Goal: Information Seeking & Learning: Learn about a topic

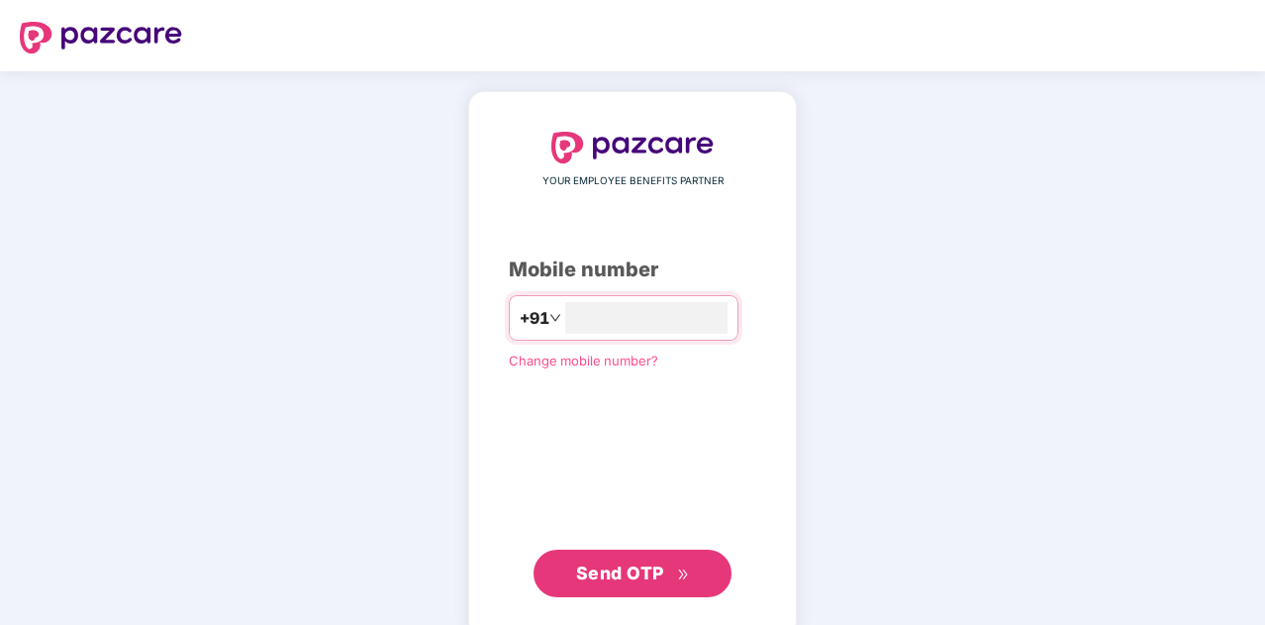
type input "**********"
click at [637, 576] on span "Send OTP" at bounding box center [620, 570] width 88 height 21
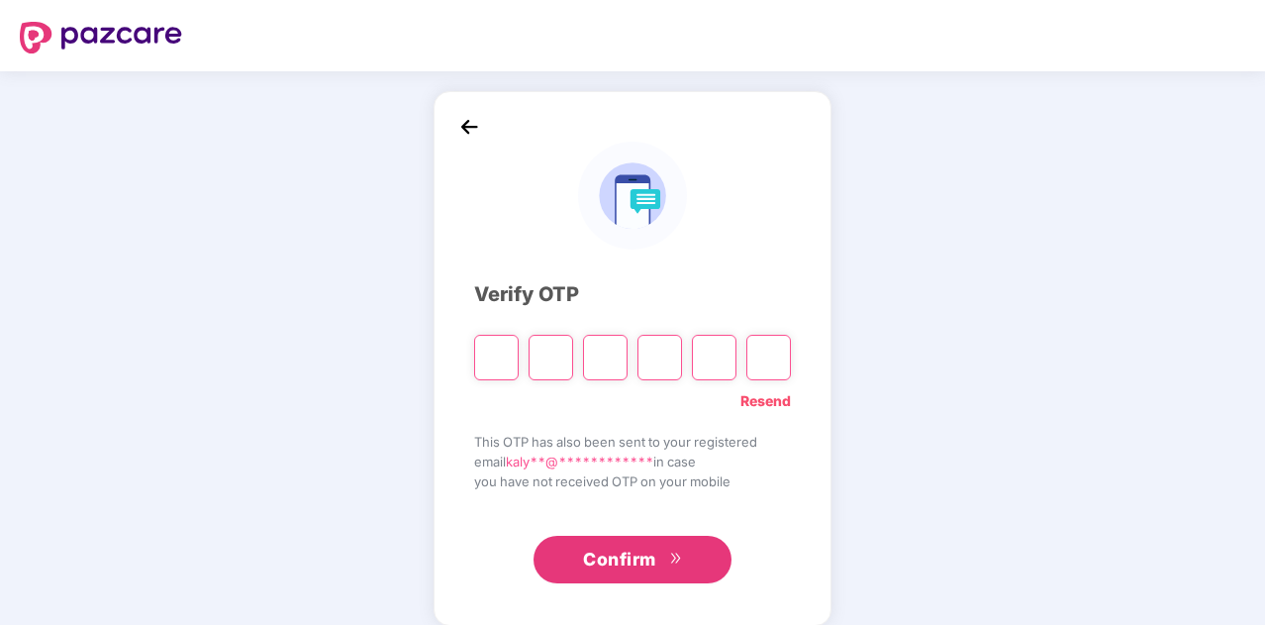
type input "*"
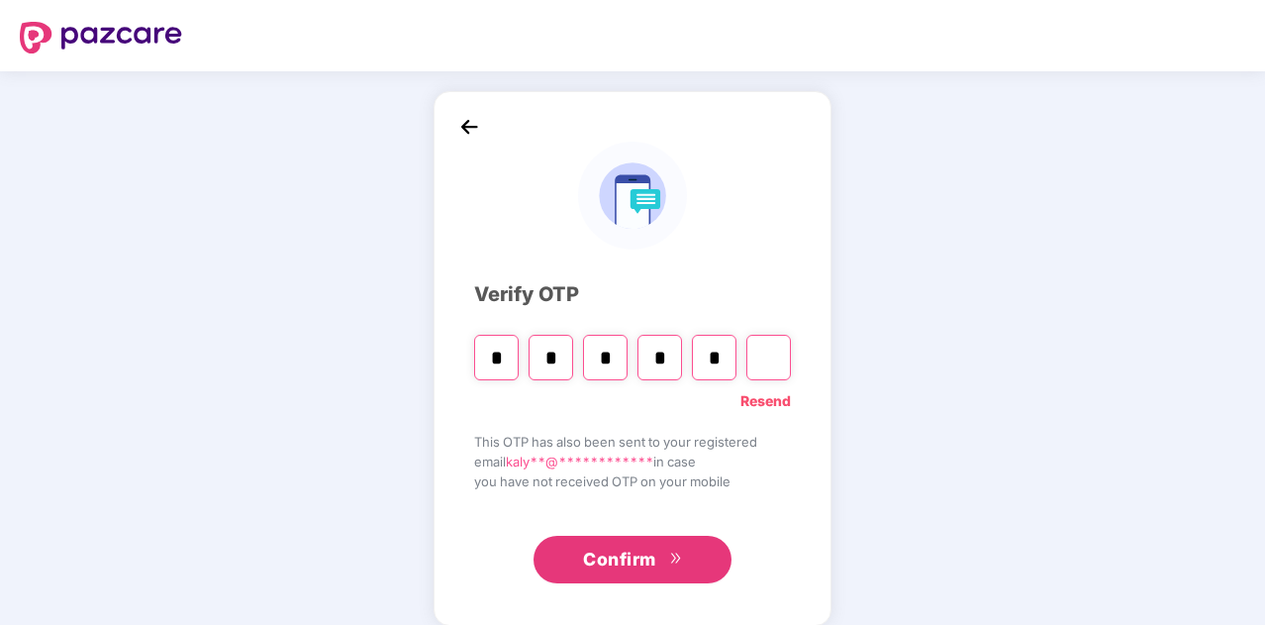
type input "*"
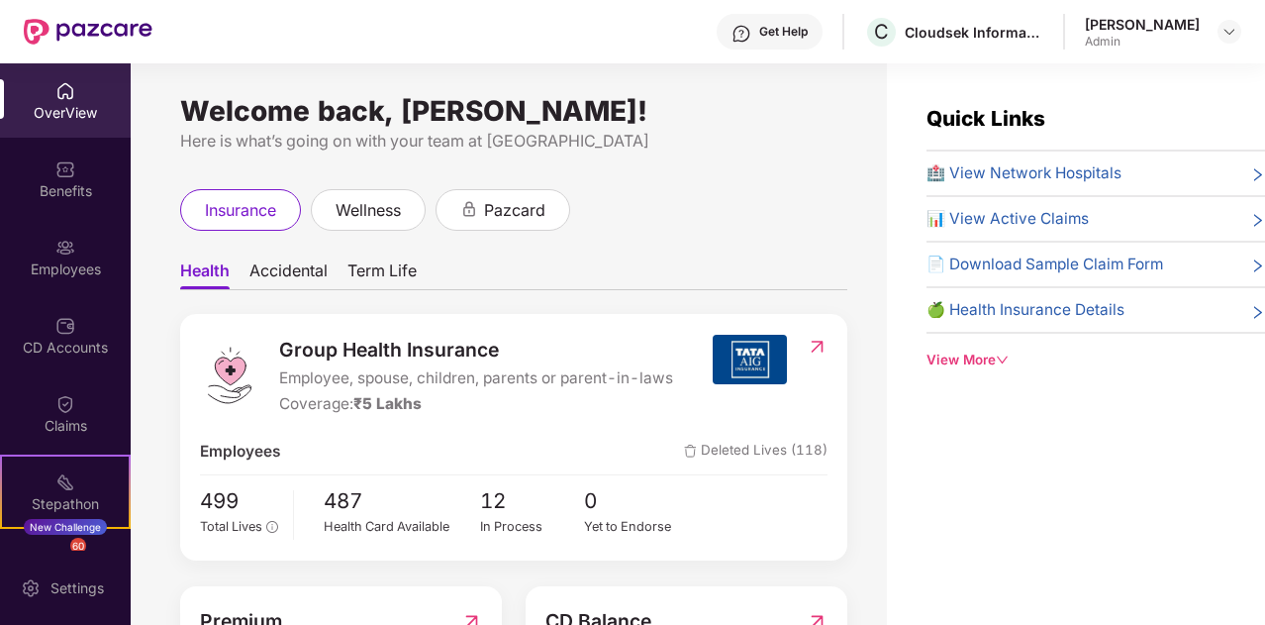
click at [761, 365] on img at bounding box center [750, 359] width 74 height 49
click at [810, 348] on img at bounding box center [817, 347] width 21 height 20
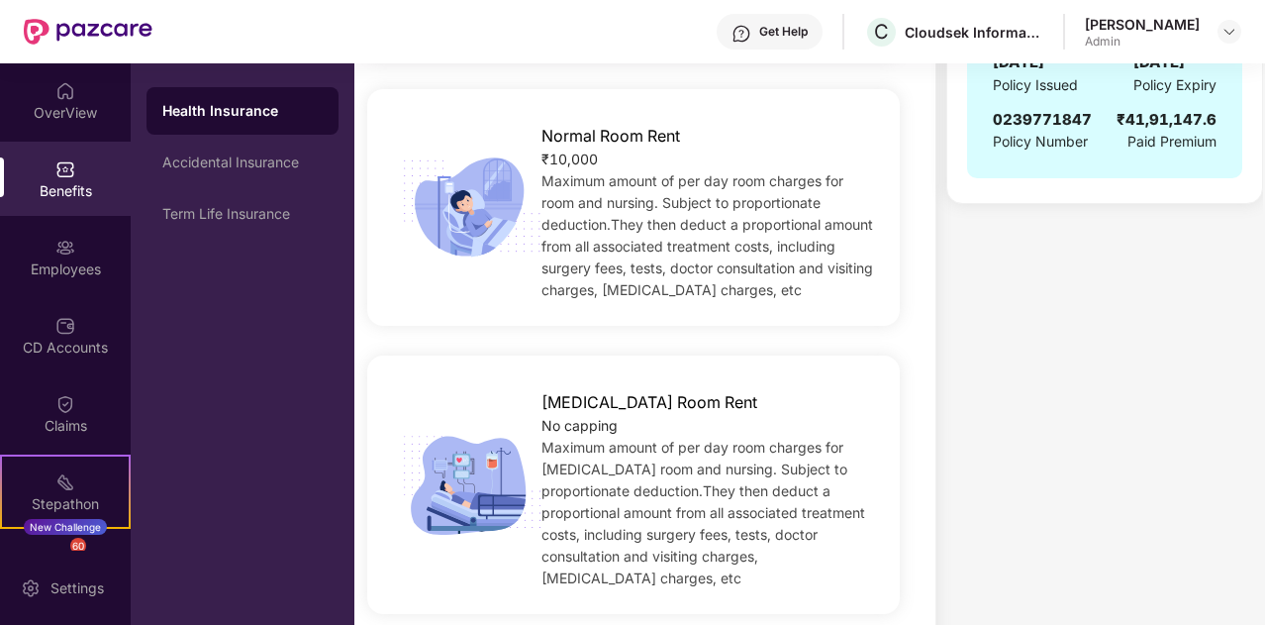
scroll to position [582, 0]
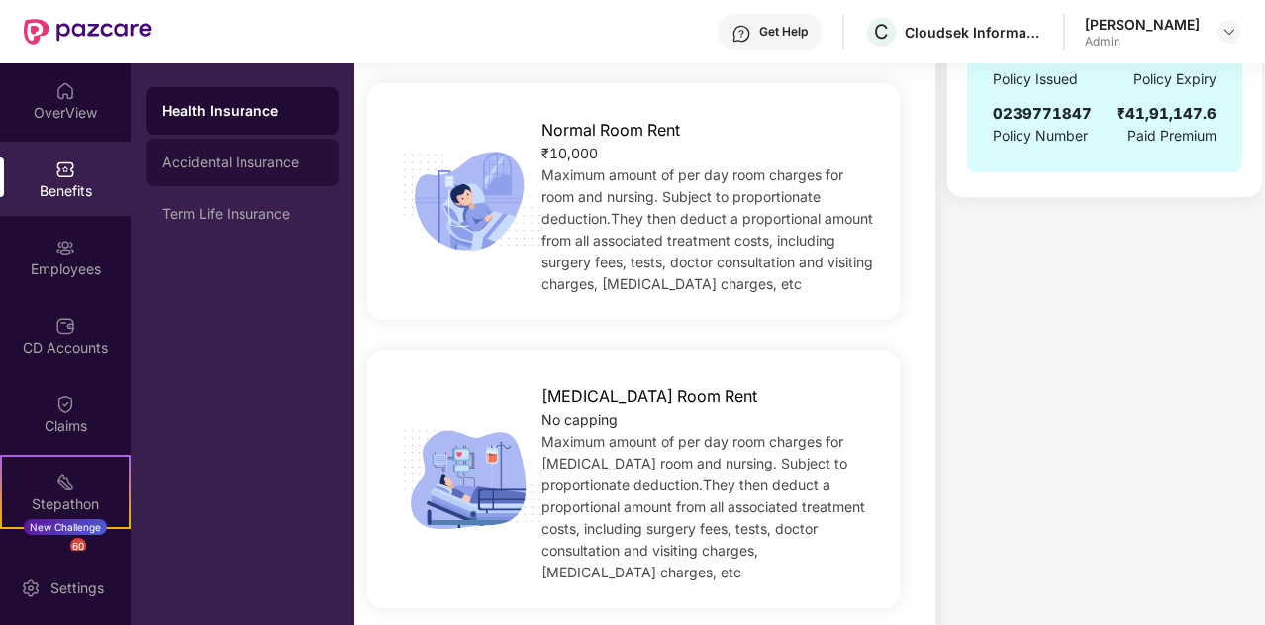
click at [242, 166] on div "Accidental Insurance" at bounding box center [242, 162] width 160 height 16
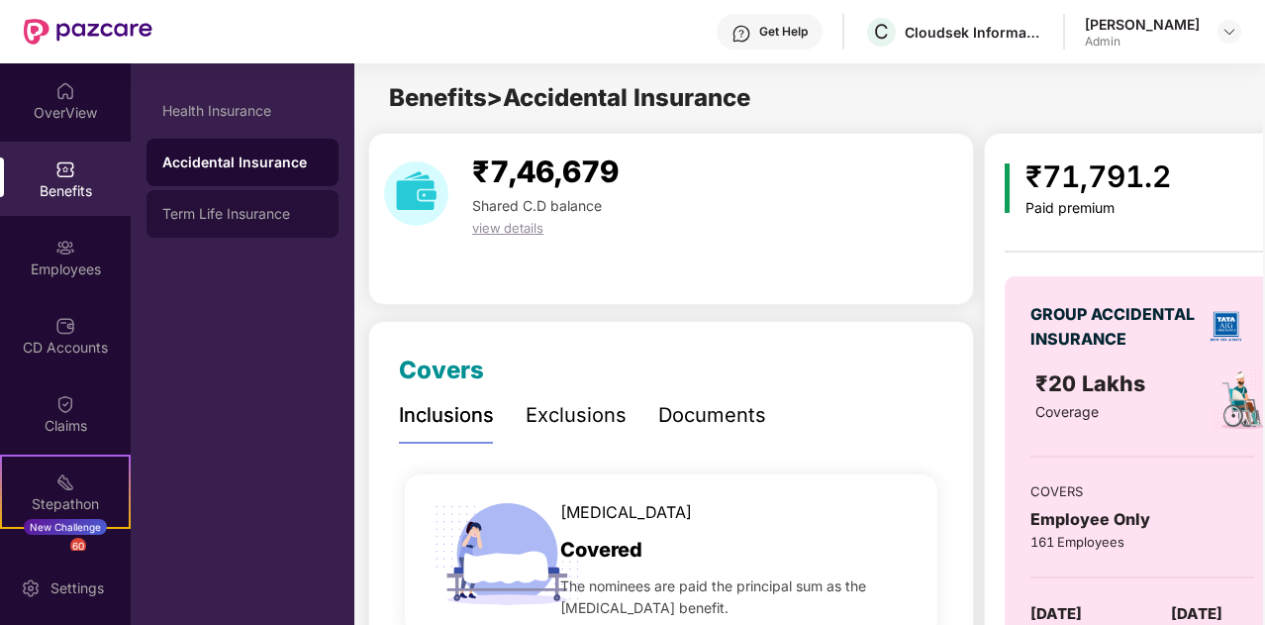
click at [216, 207] on div "Term Life Insurance" at bounding box center [242, 214] width 160 height 16
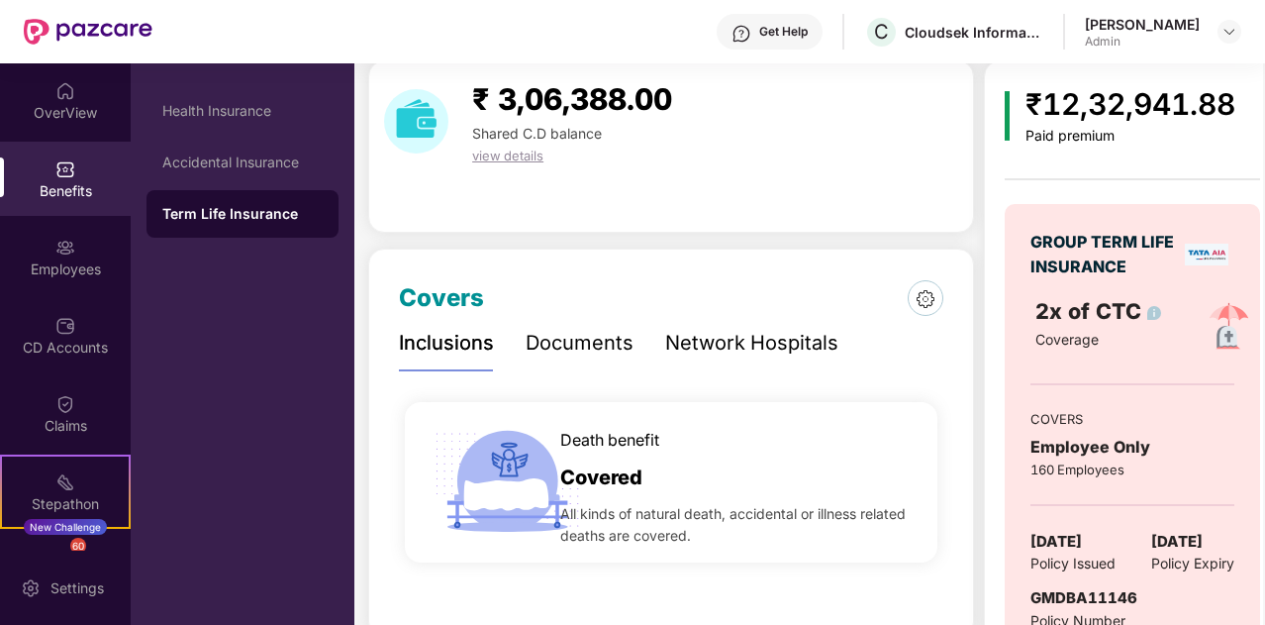
scroll to position [73, 0]
click at [590, 345] on div "Documents" at bounding box center [580, 342] width 108 height 31
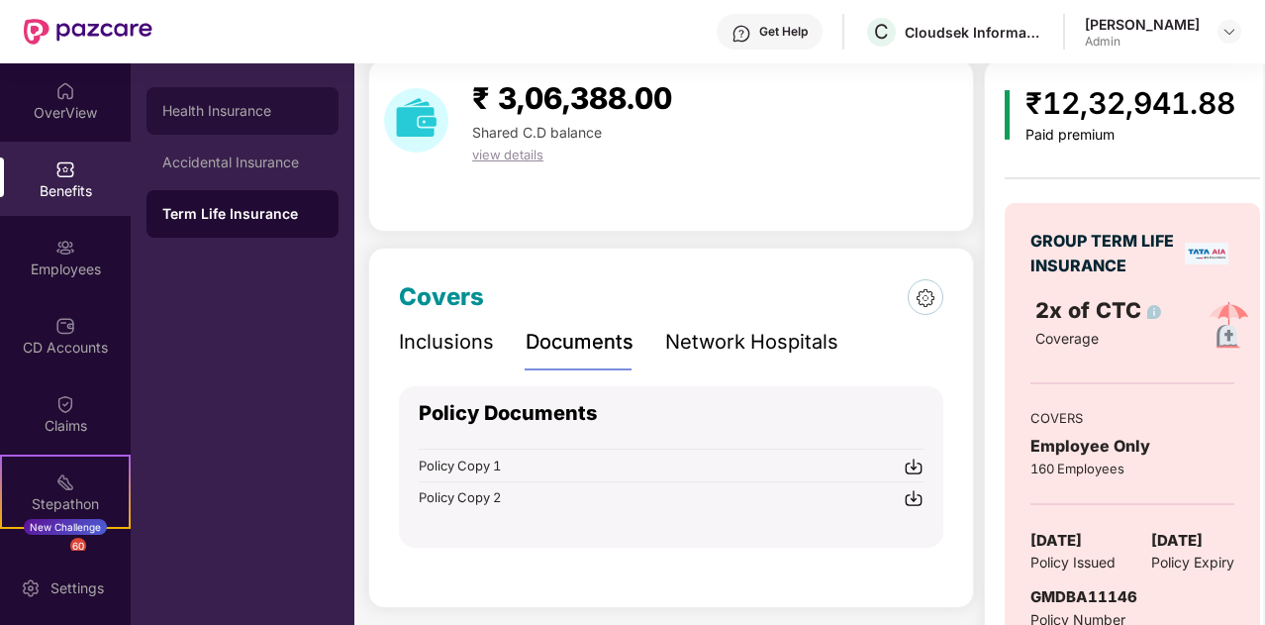
click at [233, 98] on div "Health Insurance" at bounding box center [242, 111] width 192 height 48
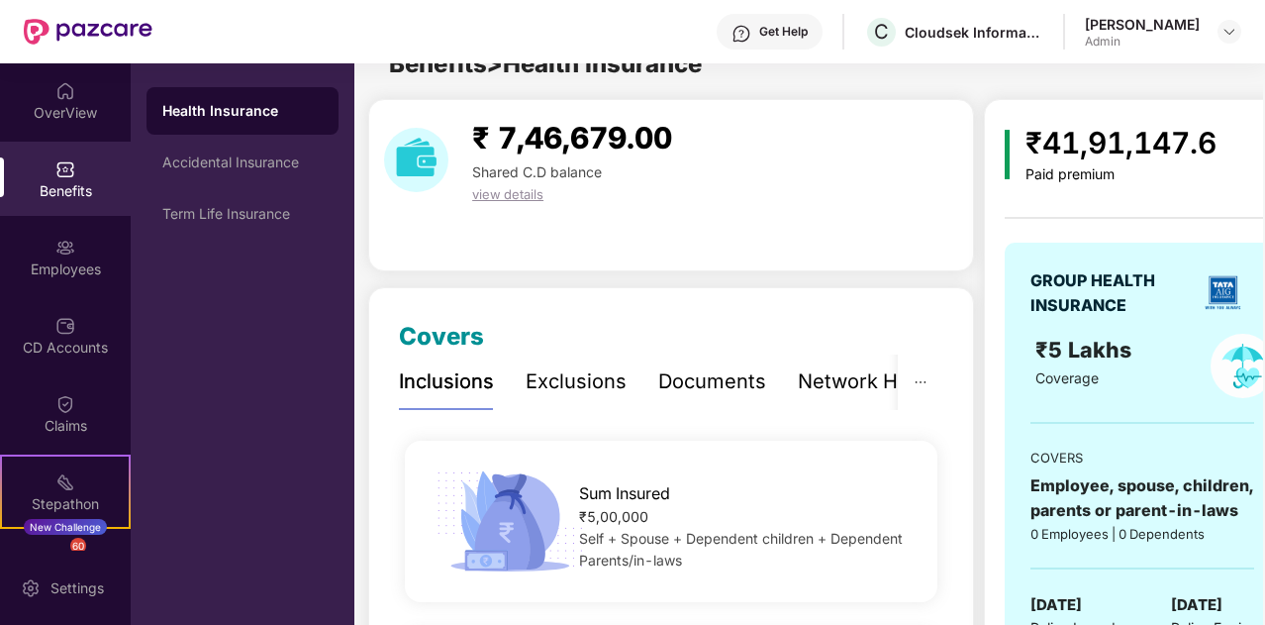
scroll to position [73, 0]
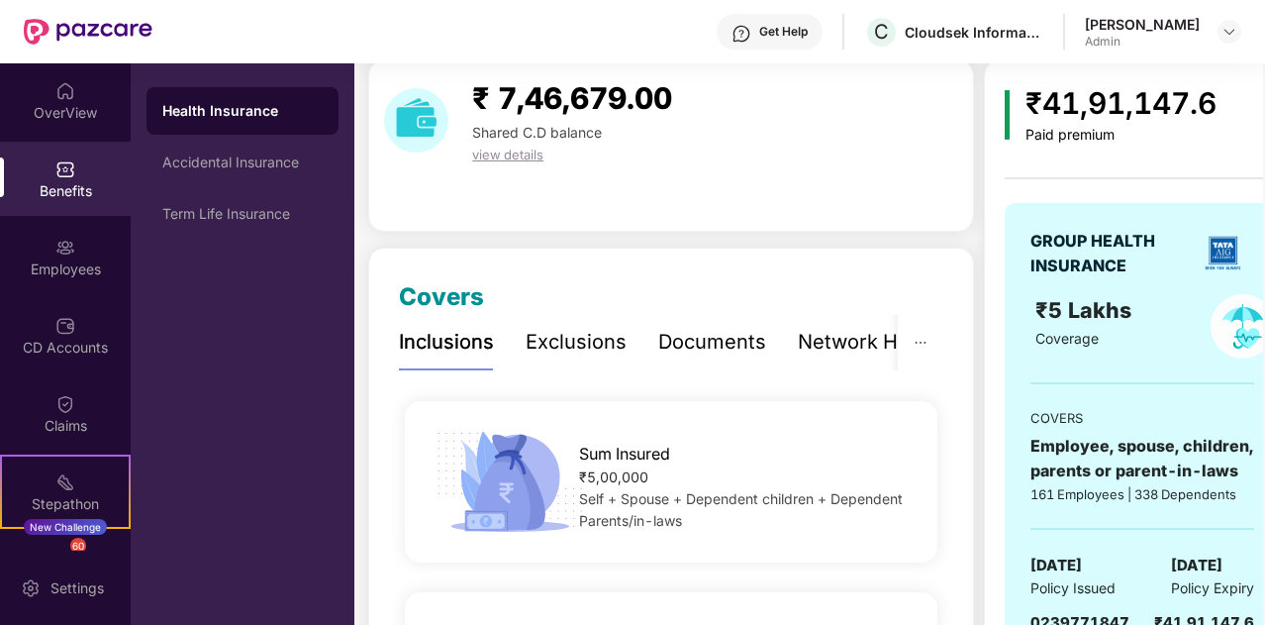
click at [715, 345] on div "Documents" at bounding box center [712, 342] width 108 height 31
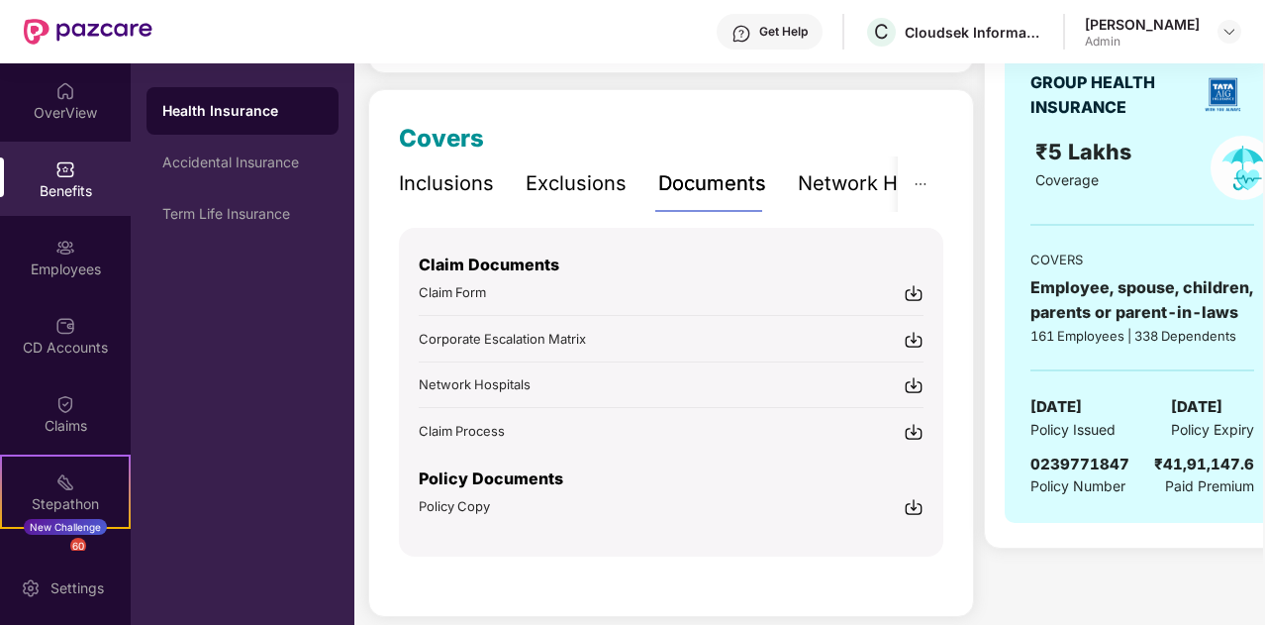
scroll to position [234, 0]
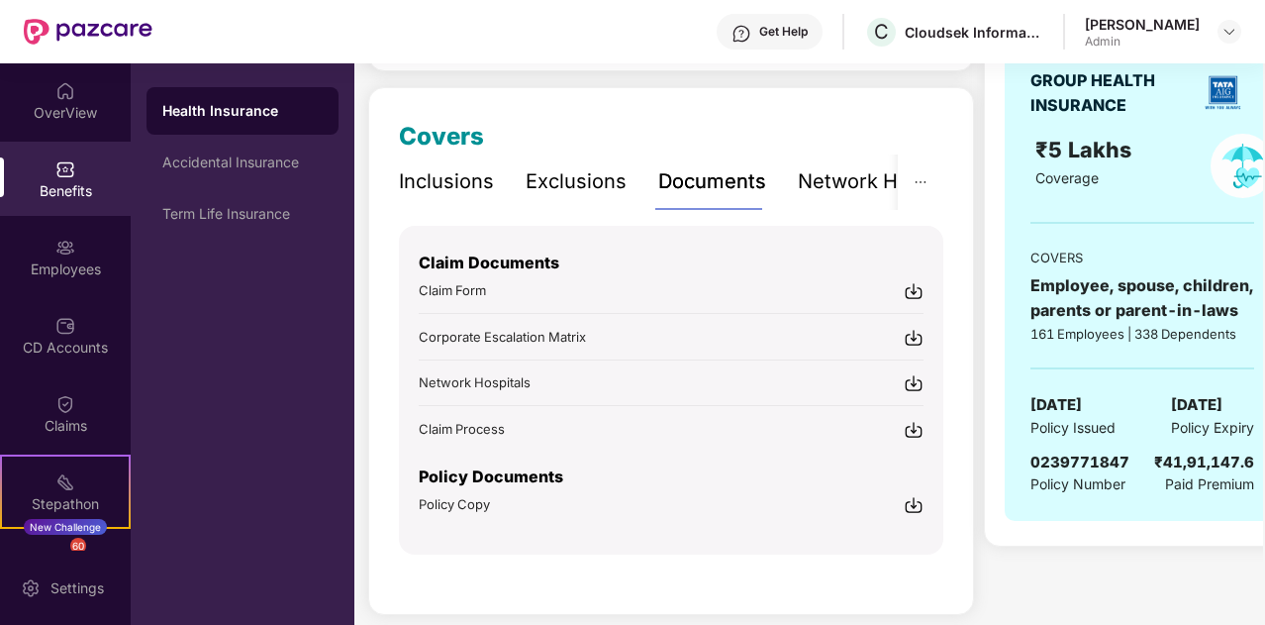
click at [913, 502] on img at bounding box center [914, 505] width 20 height 20
click at [227, 175] on div "Accidental Insurance" at bounding box center [242, 163] width 192 height 48
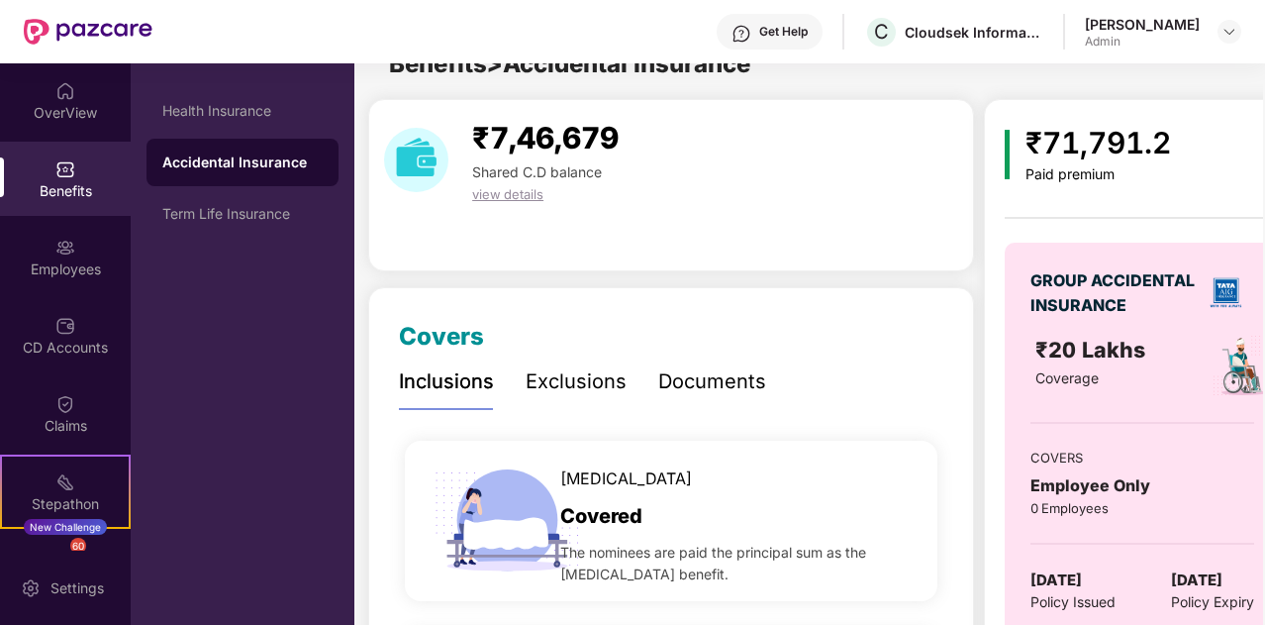
scroll to position [234, 0]
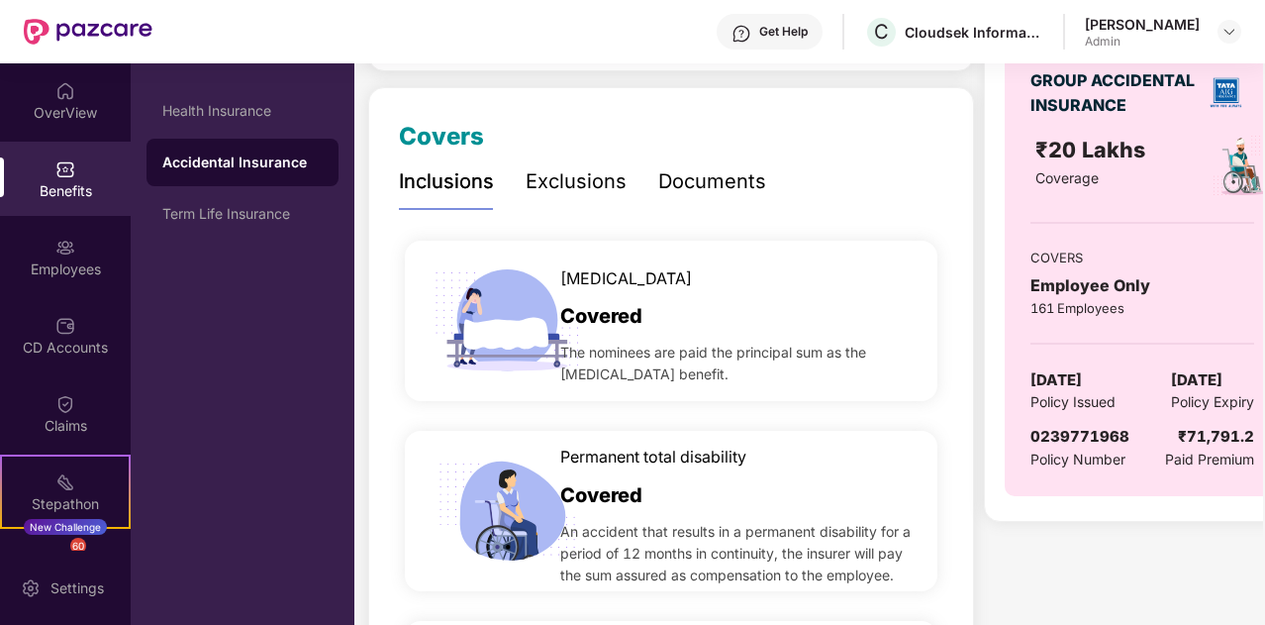
click at [697, 183] on div "Documents" at bounding box center [712, 181] width 108 height 31
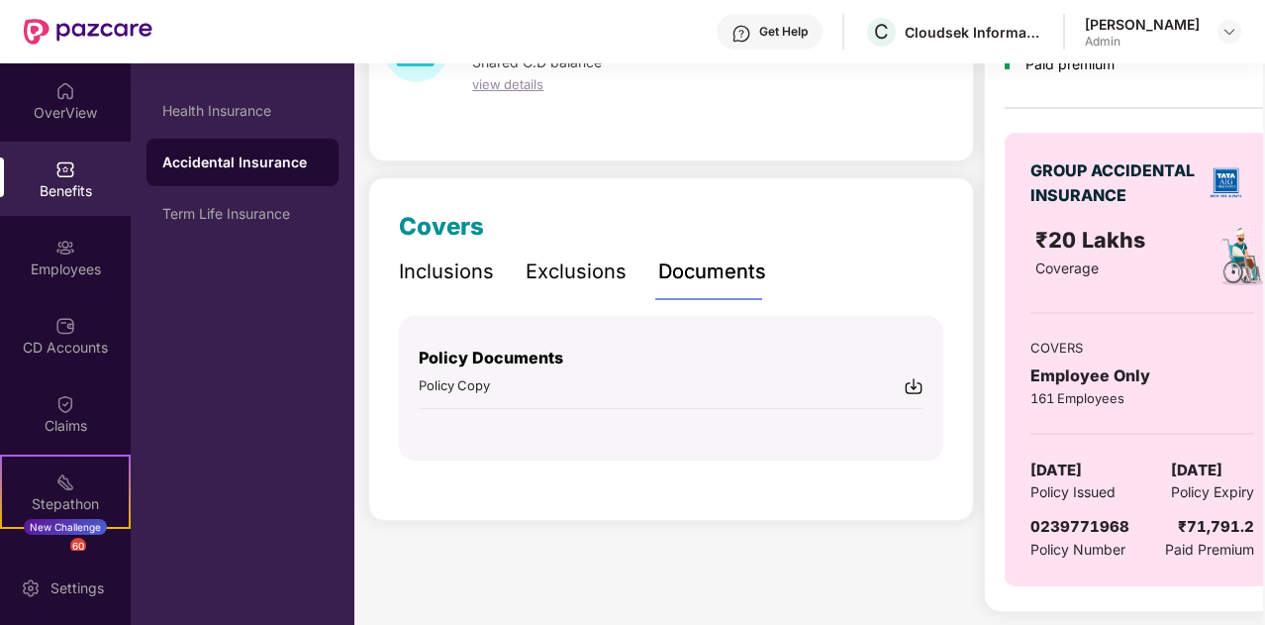
click at [913, 386] on img at bounding box center [914, 386] width 20 height 20
click at [233, 219] on div "Term Life Insurance" at bounding box center [242, 214] width 160 height 16
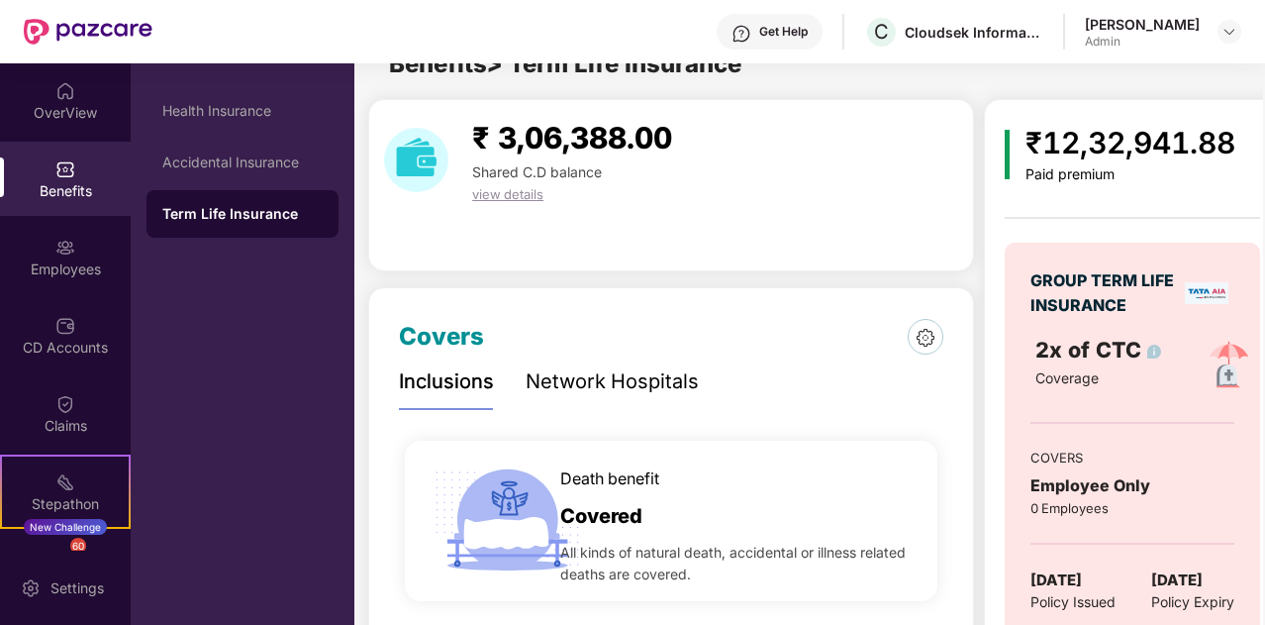
scroll to position [144, 0]
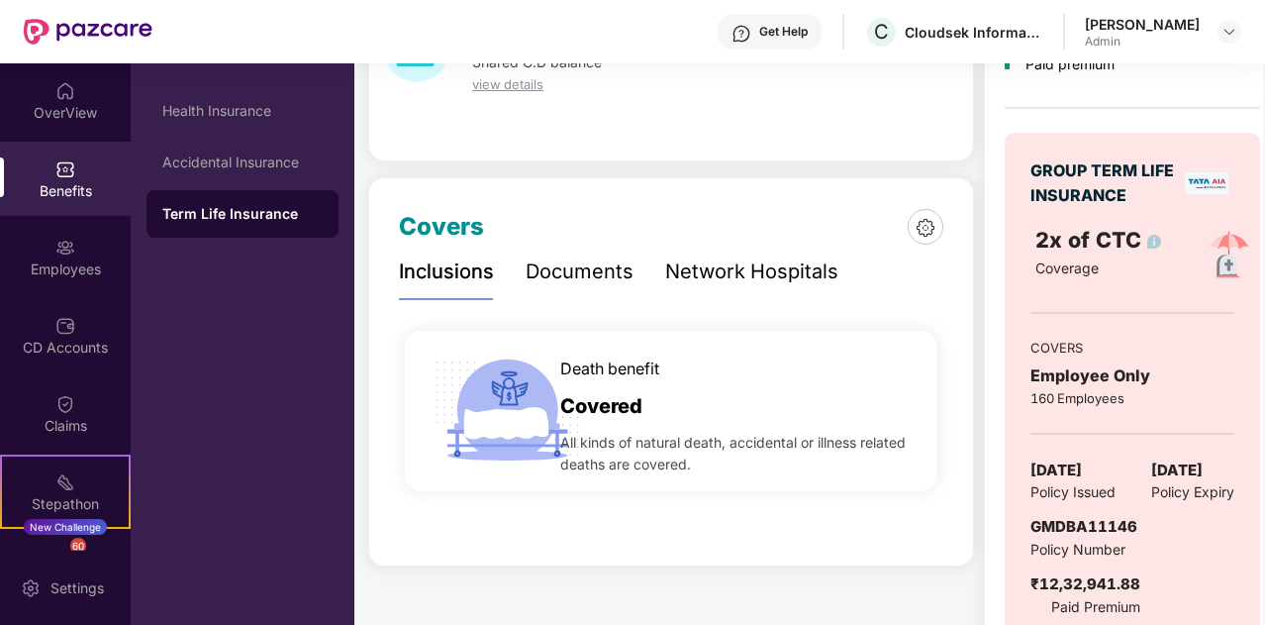
click at [574, 272] on div "Documents" at bounding box center [580, 271] width 108 height 31
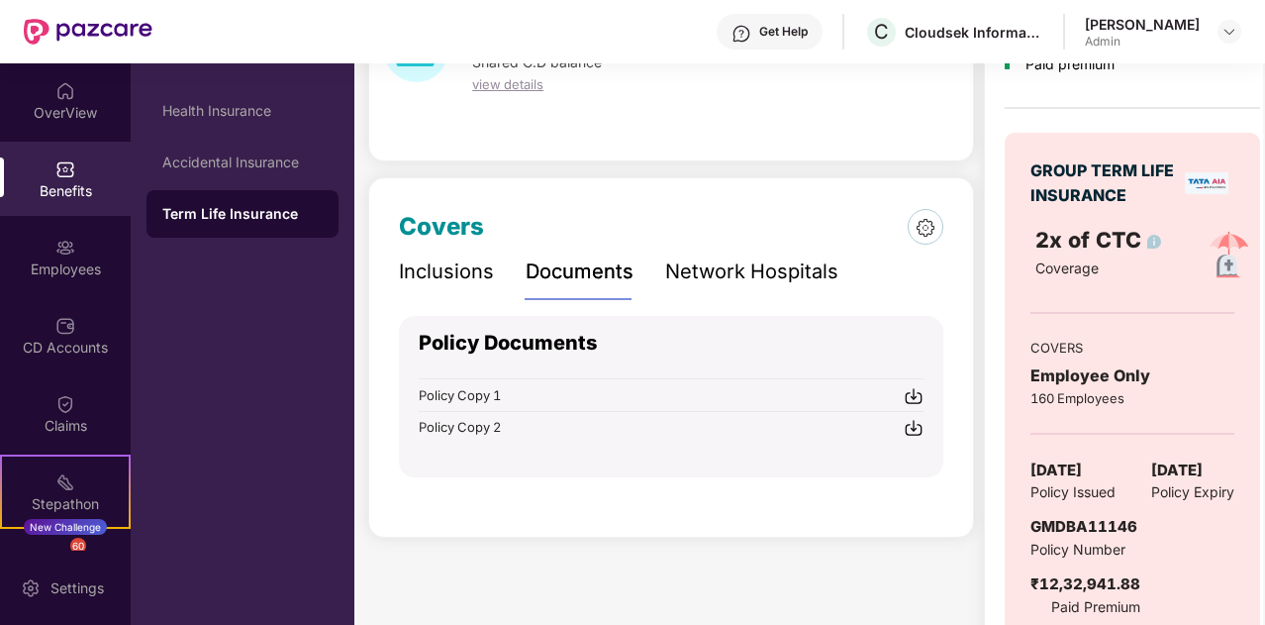
click at [913, 395] on img at bounding box center [914, 396] width 20 height 20
click at [917, 425] on img at bounding box center [914, 428] width 20 height 20
click at [911, 393] on img at bounding box center [914, 396] width 20 height 20
click at [837, 448] on div "Policy Documents Policy Copy 1 Policy Copy 2" at bounding box center [671, 396] width 544 height 161
click at [914, 426] on img at bounding box center [914, 428] width 20 height 20
